Goal: Find specific page/section: Find specific page/section

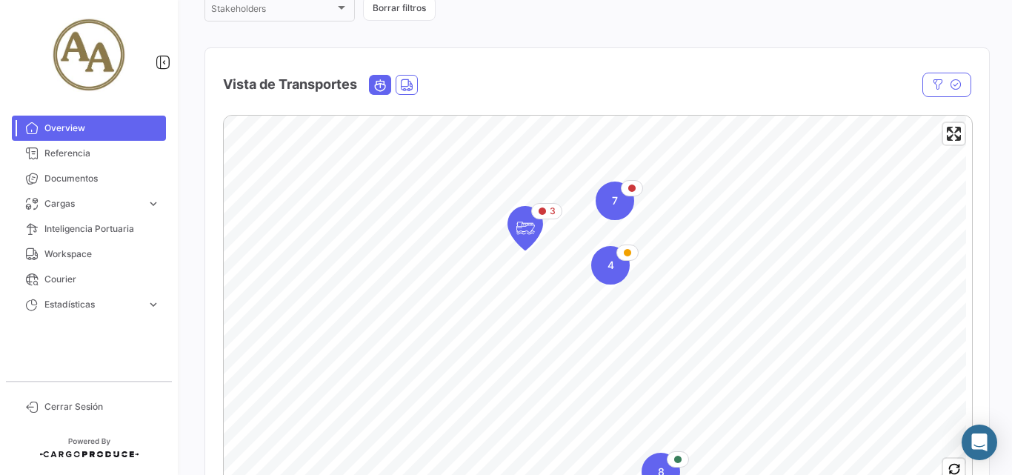
scroll to position [296, 0]
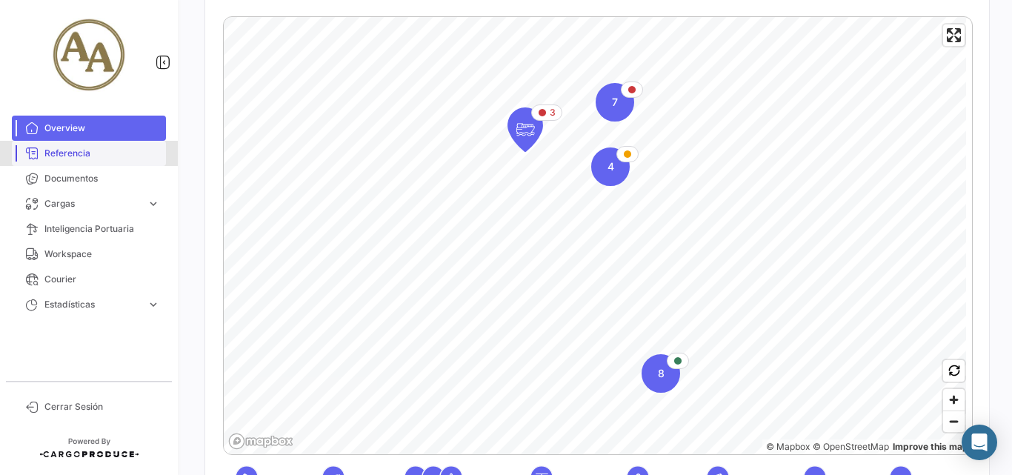
click at [79, 150] on span "Referencia" at bounding box center [102, 153] width 116 height 13
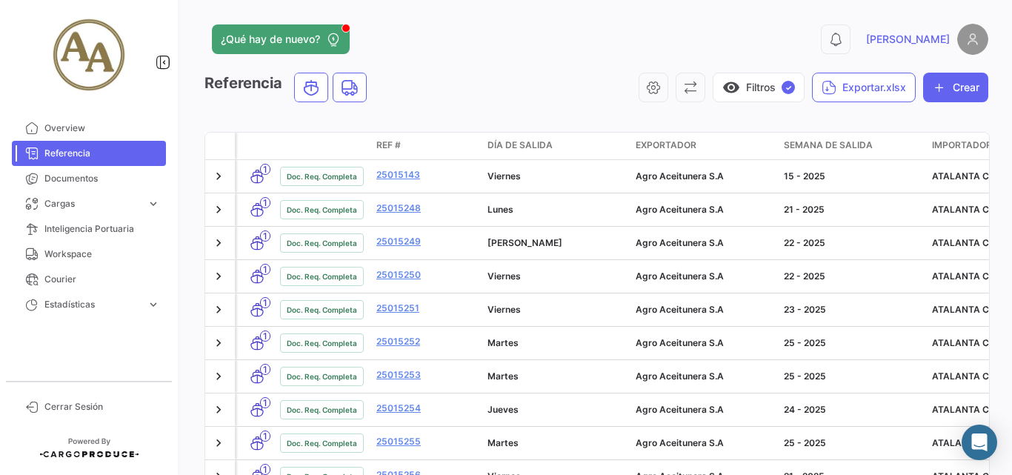
scroll to position [50, 0]
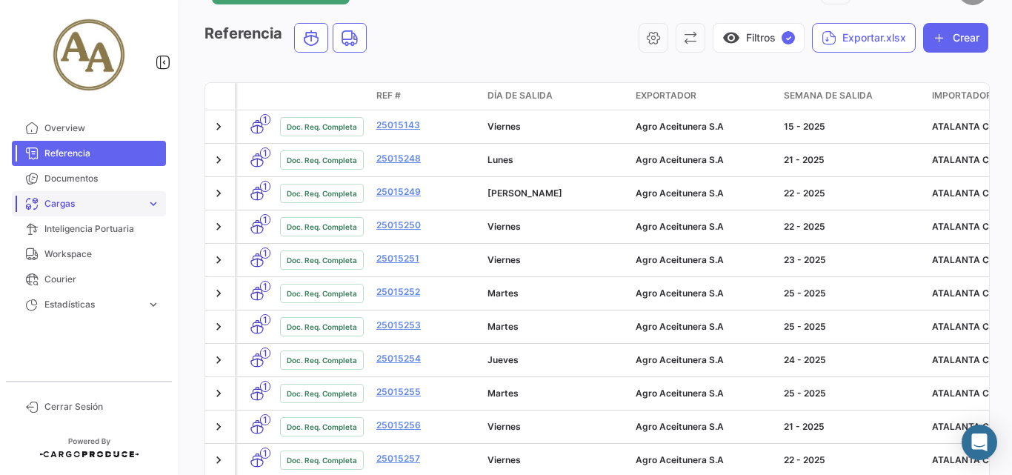
click at [75, 202] on span "Cargas" at bounding box center [92, 203] width 96 height 13
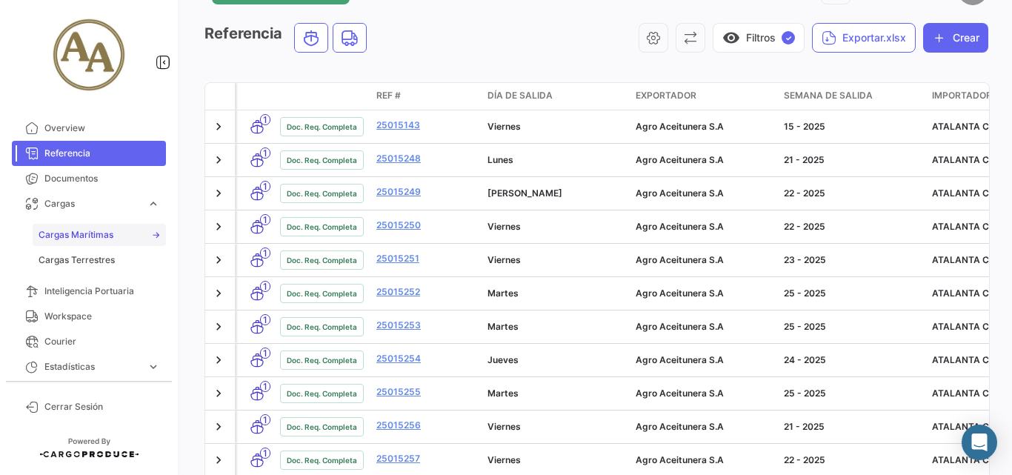
click at [98, 236] on span "Cargas Marítimas" at bounding box center [76, 234] width 75 height 13
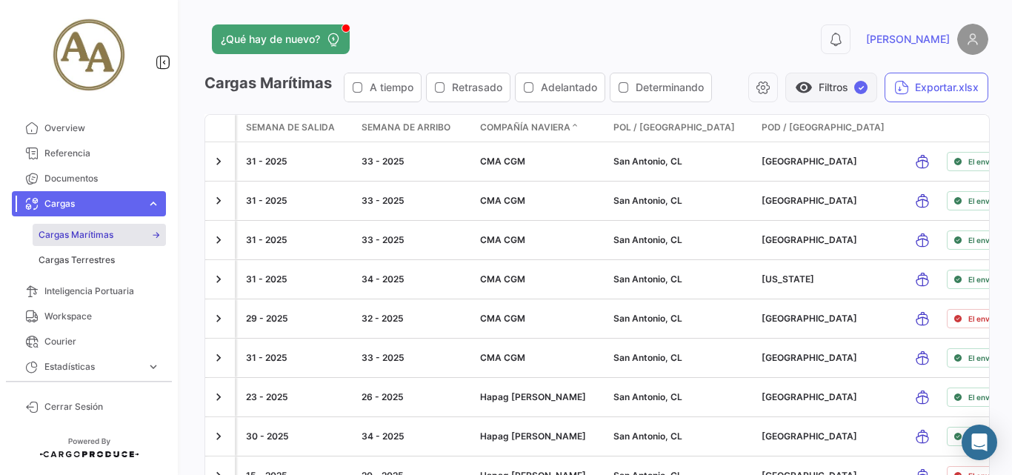
click at [854, 90] on span "✓" at bounding box center [860, 87] width 13 height 13
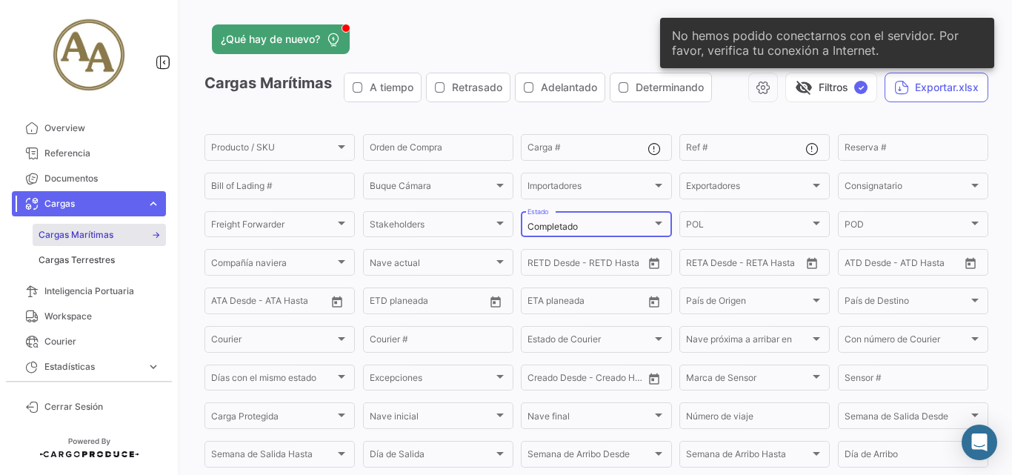
click at [629, 218] on div "Completado Estado" at bounding box center [595, 223] width 137 height 29
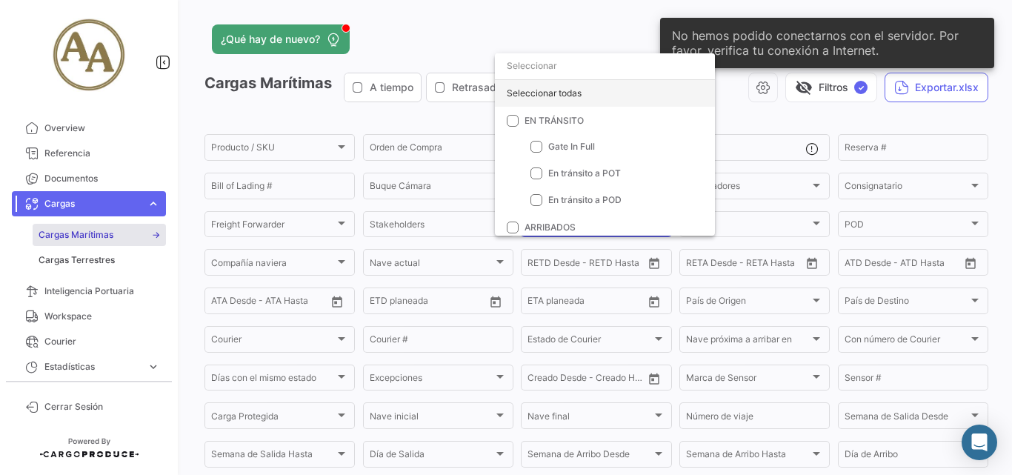
click at [588, 95] on div "Seleccionar todas" at bounding box center [605, 93] width 220 height 27
checkbox input "true"
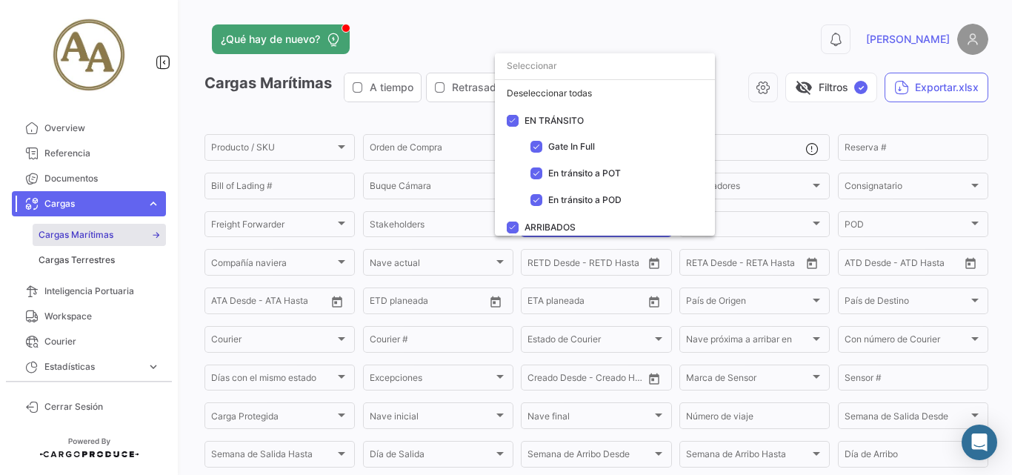
click at [687, 21] on div at bounding box center [506, 237] width 1012 height 475
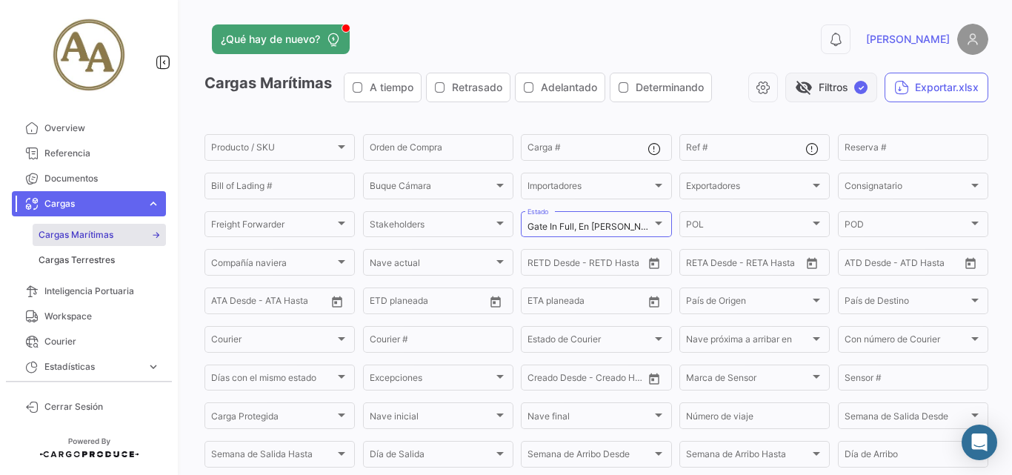
click at [817, 85] on button "visibility_off Filtros ✓" at bounding box center [831, 88] width 92 height 30
